Goal: Information Seeking & Learning: Understand process/instructions

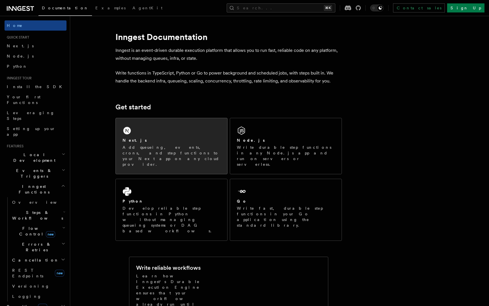
click at [170, 131] on div "Next.js Add queueing, events, crons, and step functions to your Next app on any…" at bounding box center [171, 146] width 111 height 56
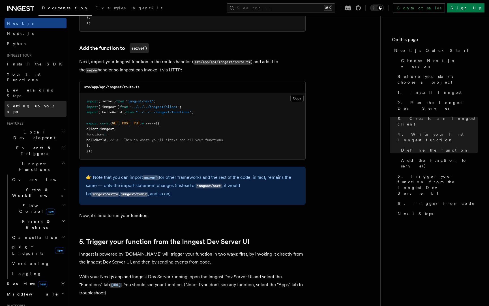
scroll to position [24, 0]
click at [42, 185] on span "Steps & Workflows" at bounding box center [36, 190] width 53 height 11
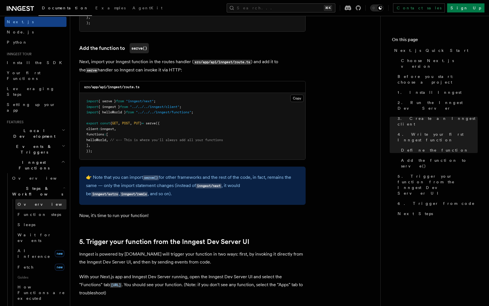
click at [35, 199] on link "Overview" at bounding box center [40, 204] width 51 height 10
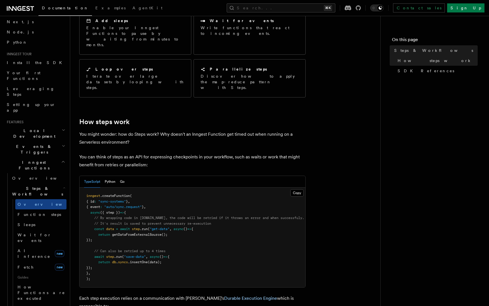
scroll to position [132, 0]
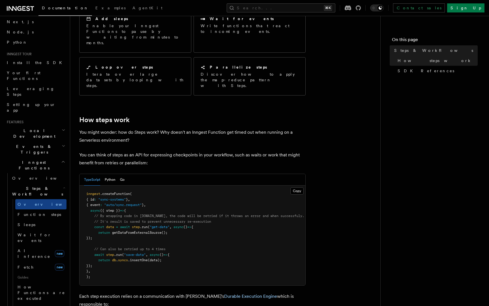
click at [24, 8] on icon at bounding box center [24, 8] width 2 height 1
